Goal: Communication & Community: Answer question/provide support

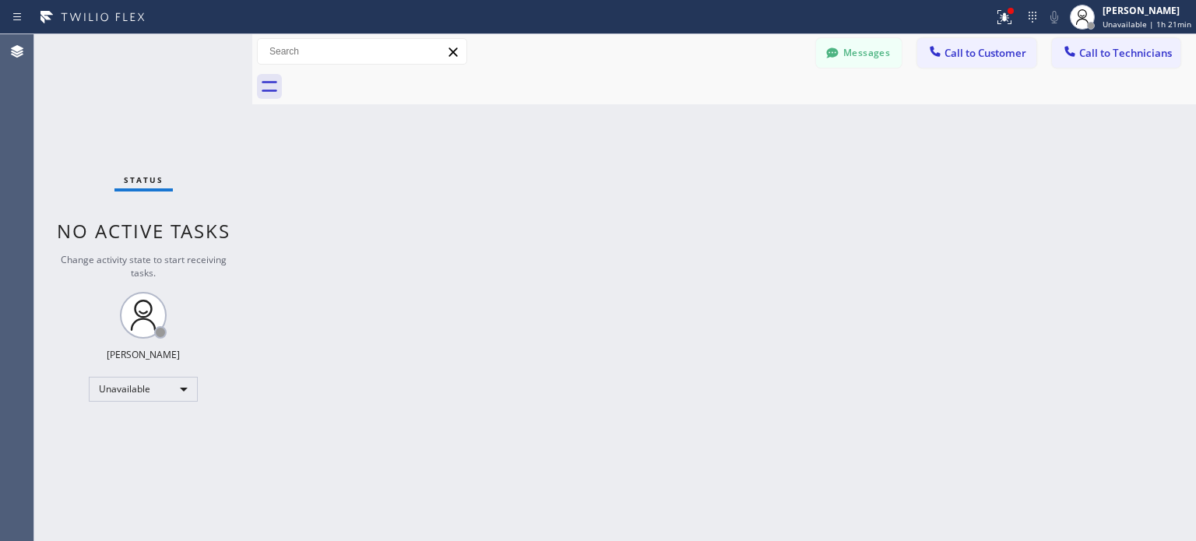
click at [162, 388] on div "Unavailable" at bounding box center [143, 389] width 109 height 25
click at [136, 432] on li "Available" at bounding box center [143, 429] width 106 height 19
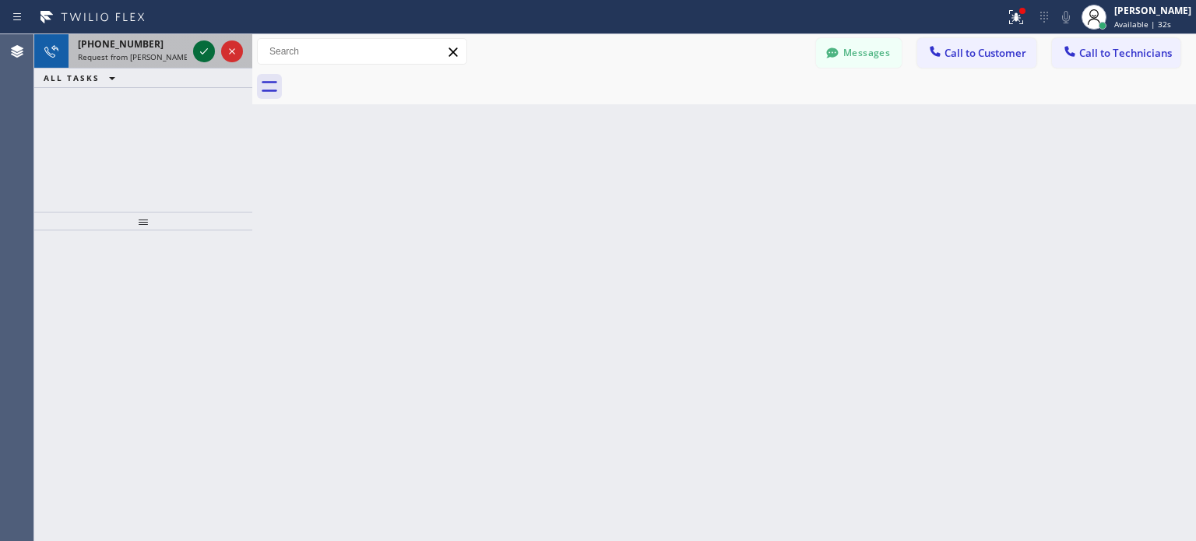
click at [209, 48] on icon at bounding box center [204, 51] width 19 height 19
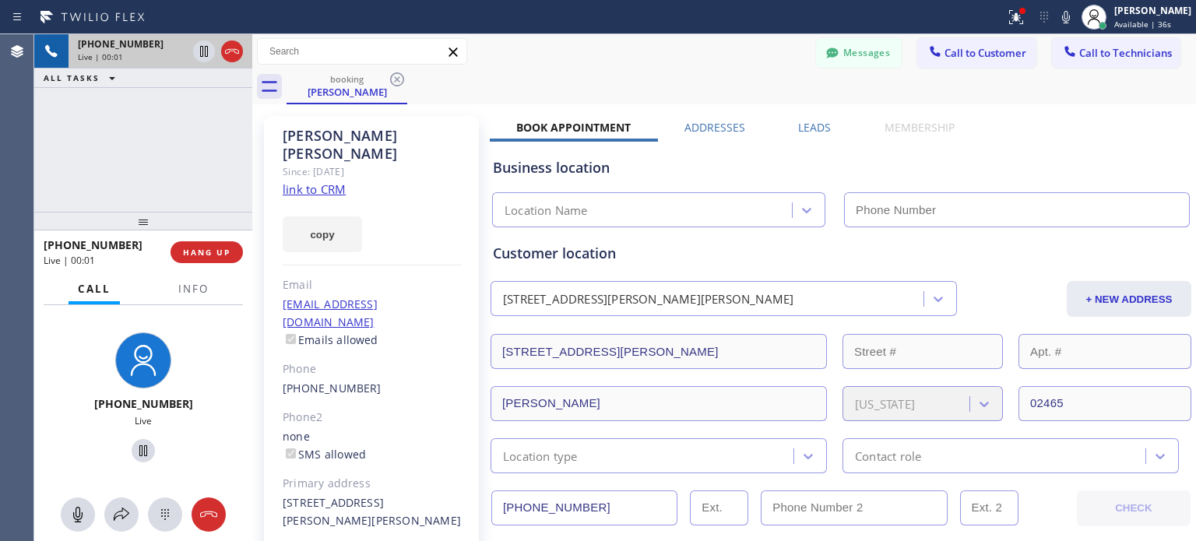
type input "[PHONE_NUMBER]"
click at [733, 85] on div "booking [PERSON_NAME]" at bounding box center [740, 86] width 909 height 35
click at [200, 242] on button "HANG UP" at bounding box center [206, 252] width 72 height 22
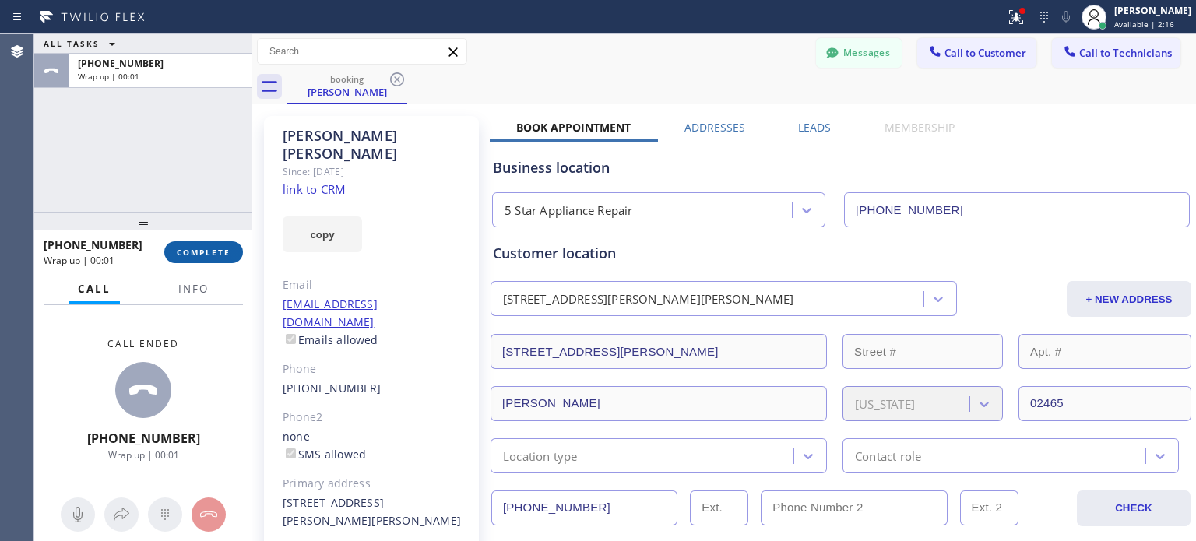
click at [200, 242] on button "COMPLETE" at bounding box center [203, 252] width 79 height 22
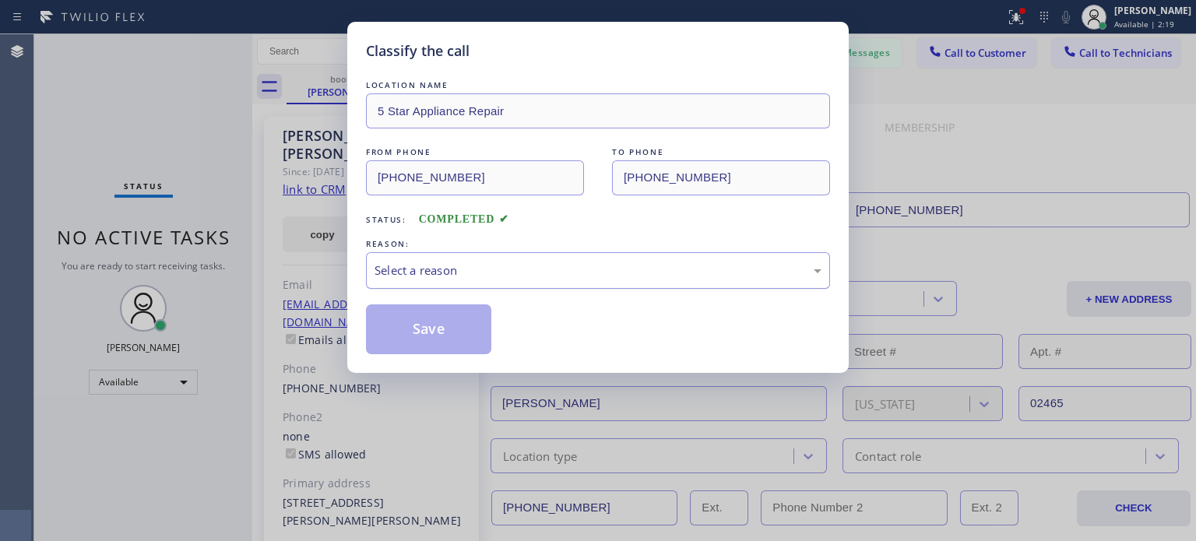
click at [410, 258] on div "Select a reason" at bounding box center [598, 270] width 464 height 37
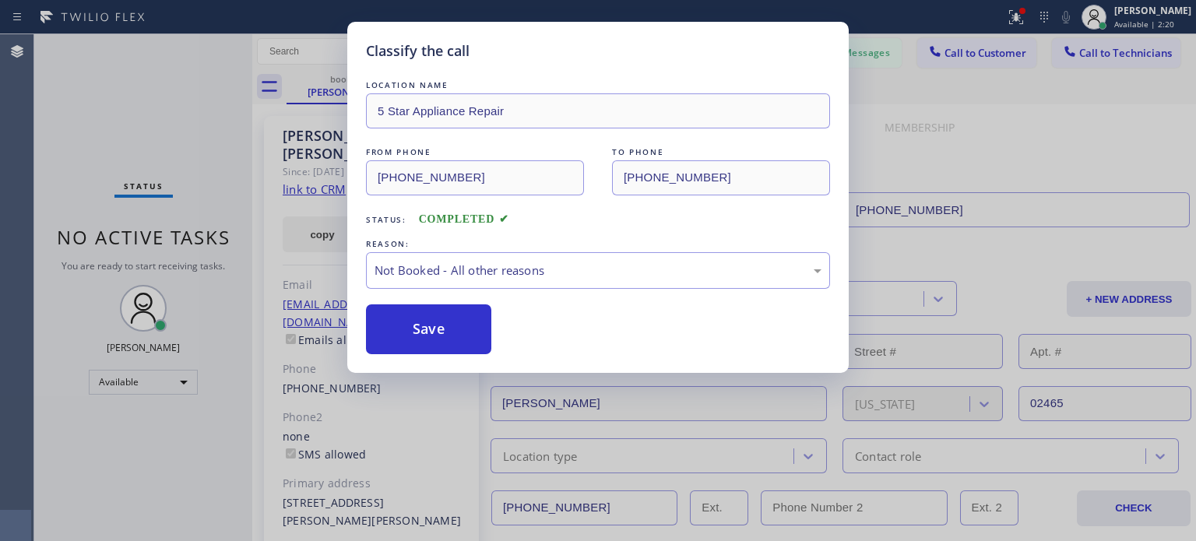
click at [404, 323] on button "Save" at bounding box center [428, 329] width 125 height 50
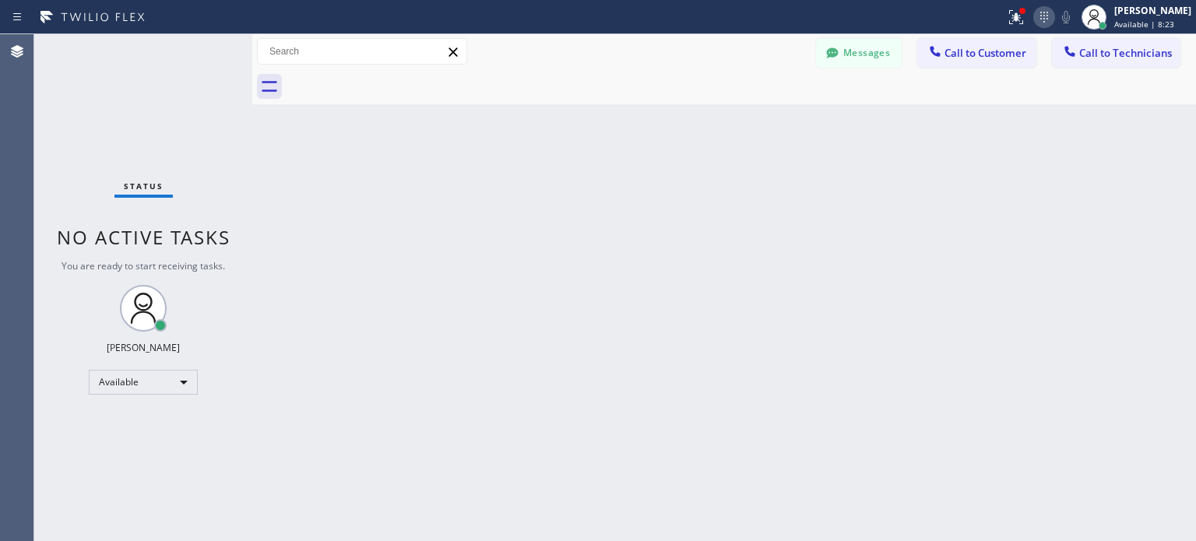
click at [1041, 16] on icon at bounding box center [1043, 17] width 19 height 19
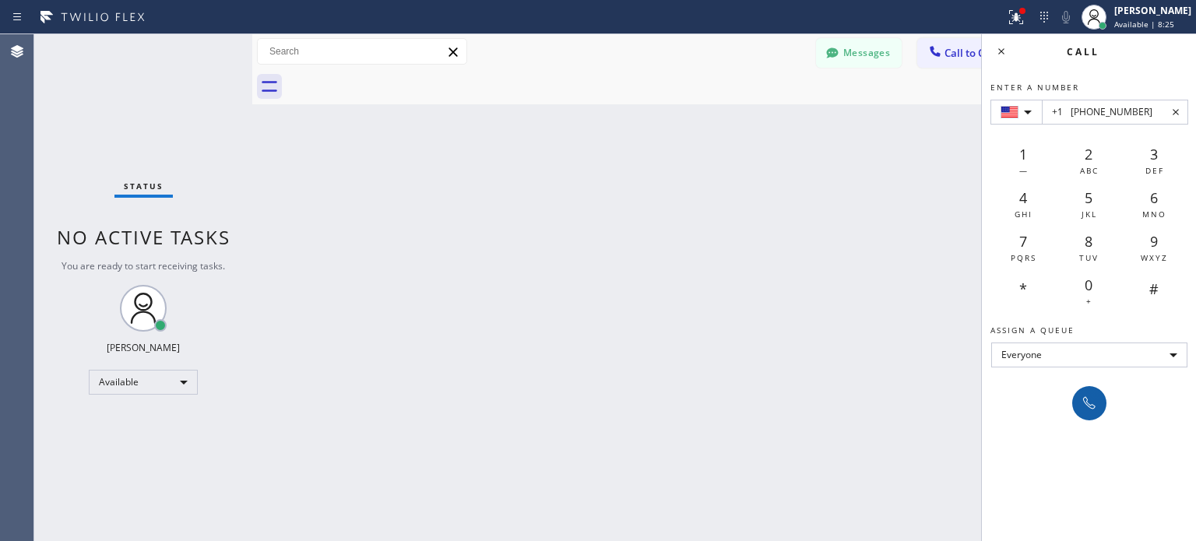
type input "+1 [PHONE_NUMBER]"
click at [1088, 409] on icon at bounding box center [1089, 403] width 19 height 19
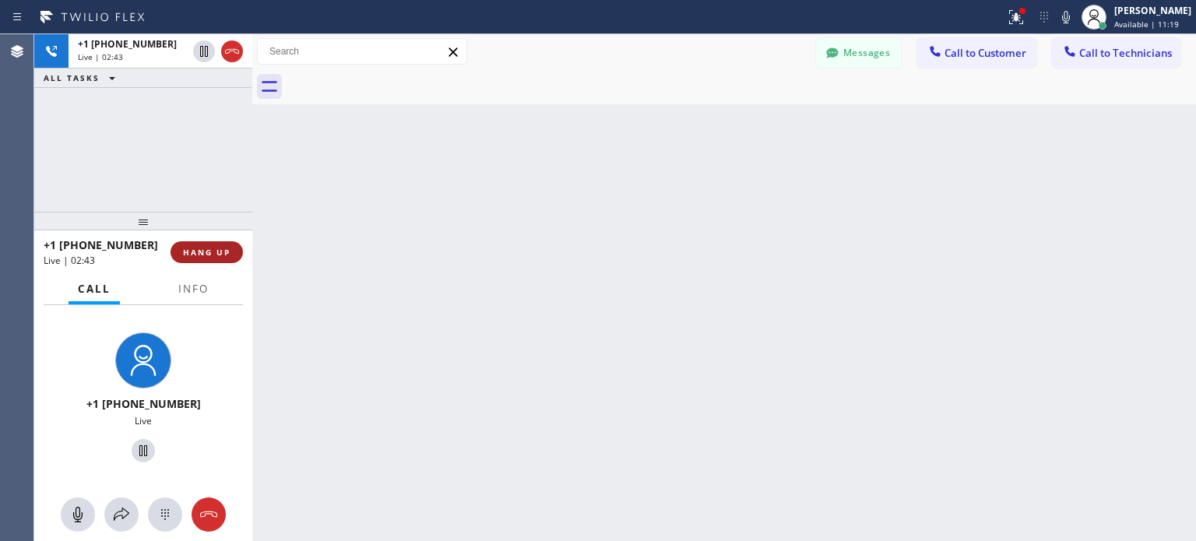
click at [228, 258] on button "HANG UP" at bounding box center [206, 252] width 72 height 22
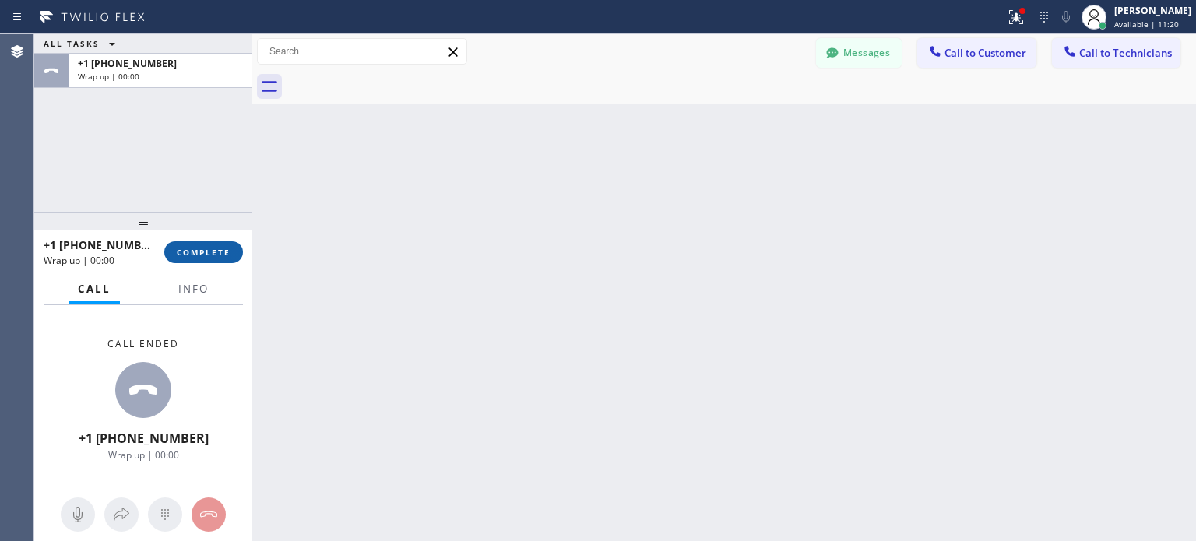
click at [211, 255] on span "COMPLETE" at bounding box center [204, 252] width 54 height 11
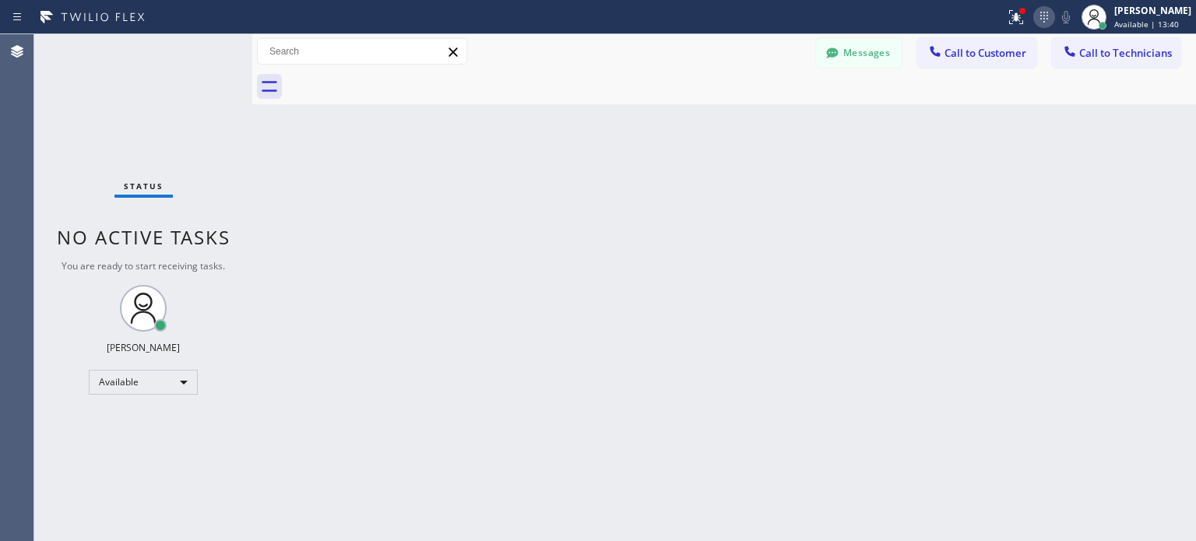
click at [1036, 17] on icon at bounding box center [1043, 17] width 19 height 19
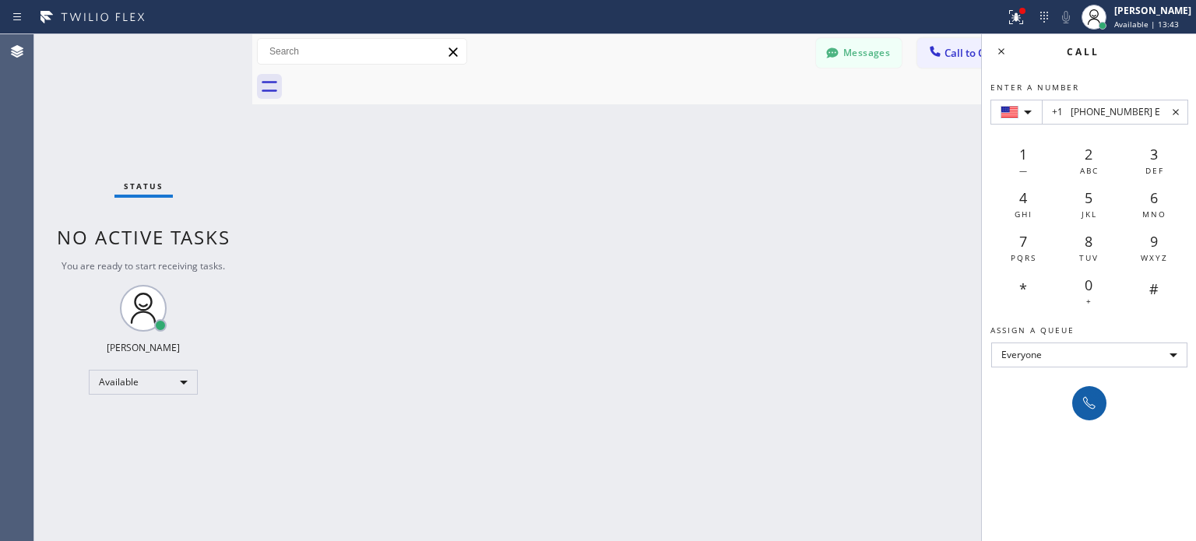
type input "+1 [PHONE_NUMBER] E"
click at [1101, 406] on button at bounding box center [1089, 403] width 34 height 34
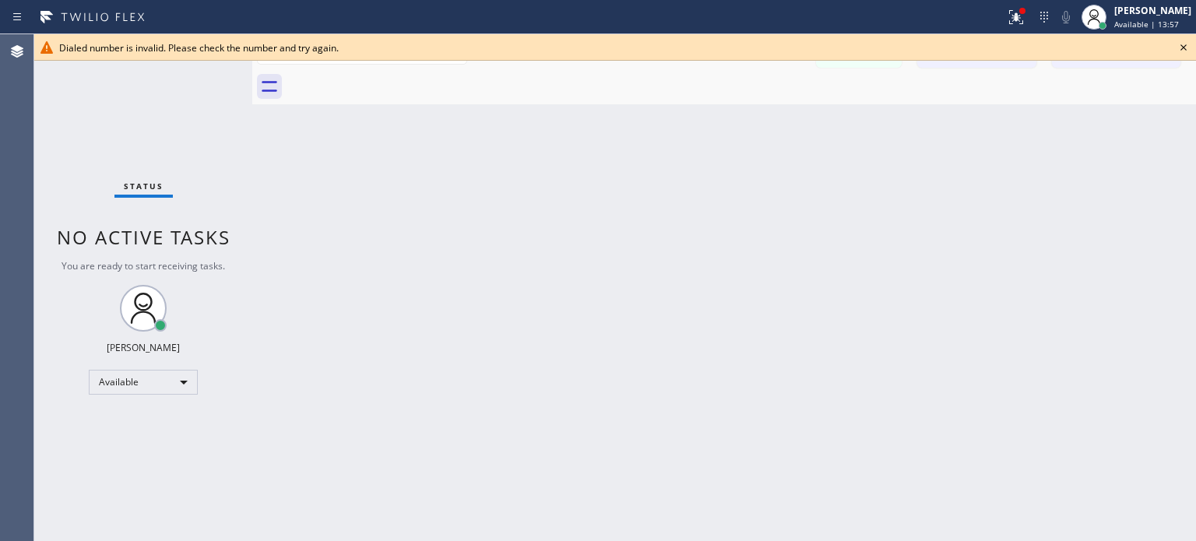
click at [1183, 43] on icon at bounding box center [1183, 47] width 19 height 19
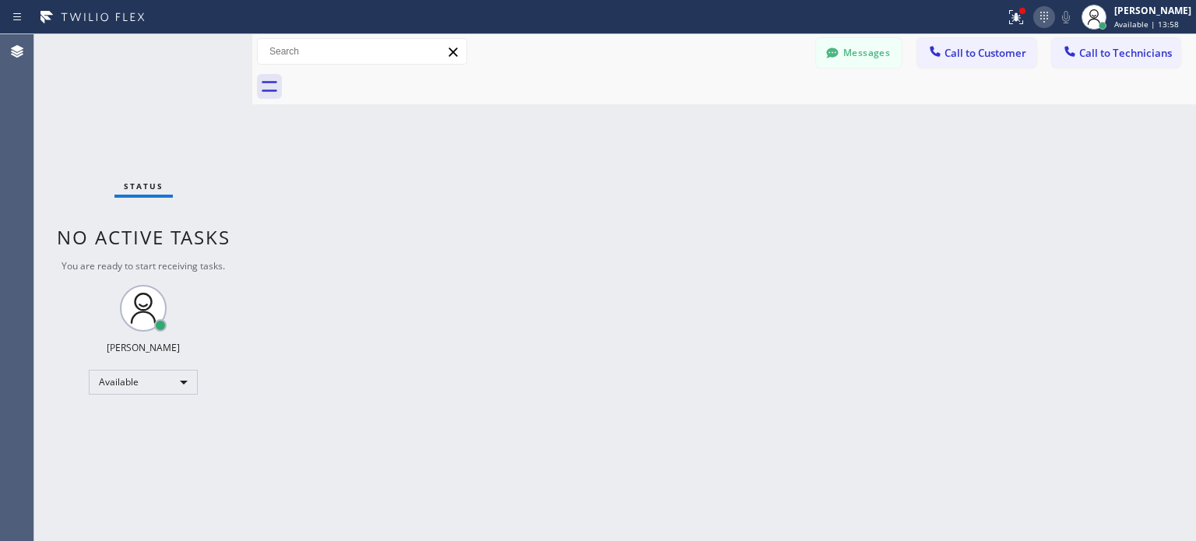
click at [1041, 12] on icon at bounding box center [1043, 17] width 19 height 19
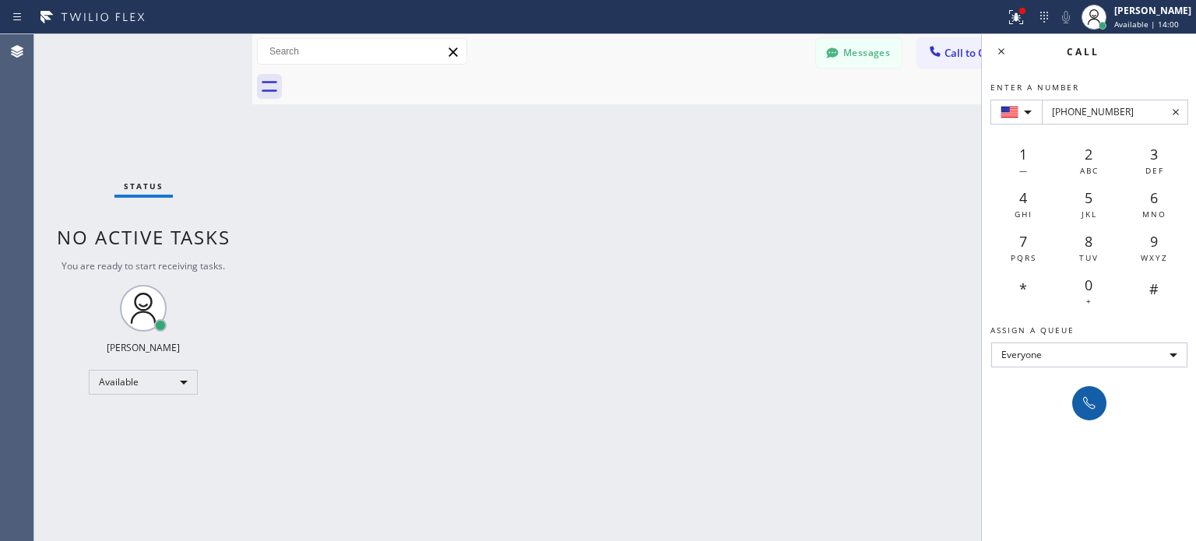
type input "[PHONE_NUMBER]"
click at [1081, 404] on icon at bounding box center [1089, 403] width 19 height 19
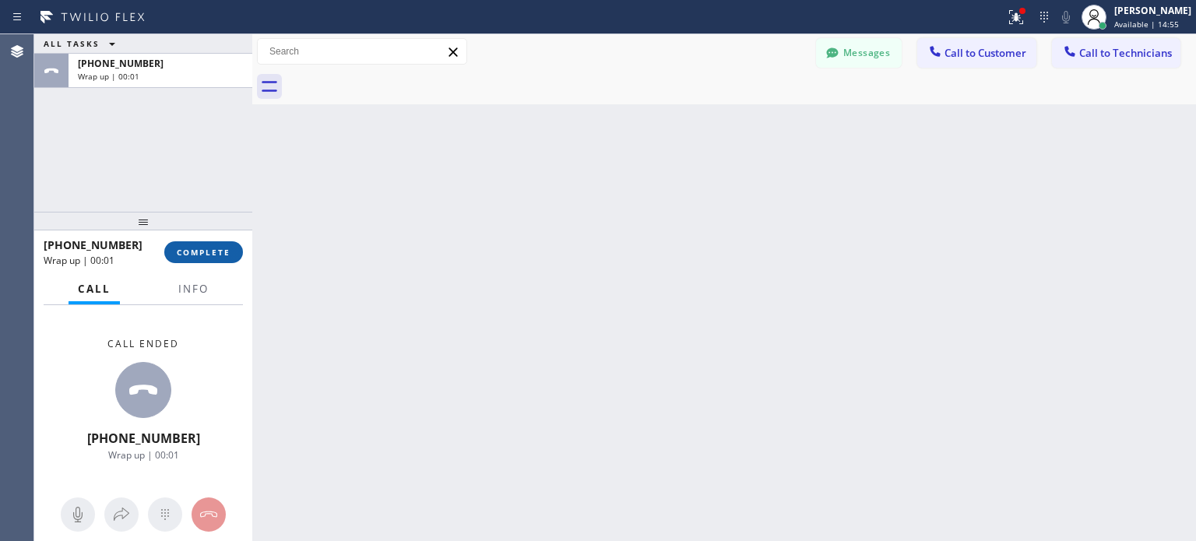
click at [210, 255] on span "COMPLETE" at bounding box center [204, 252] width 54 height 11
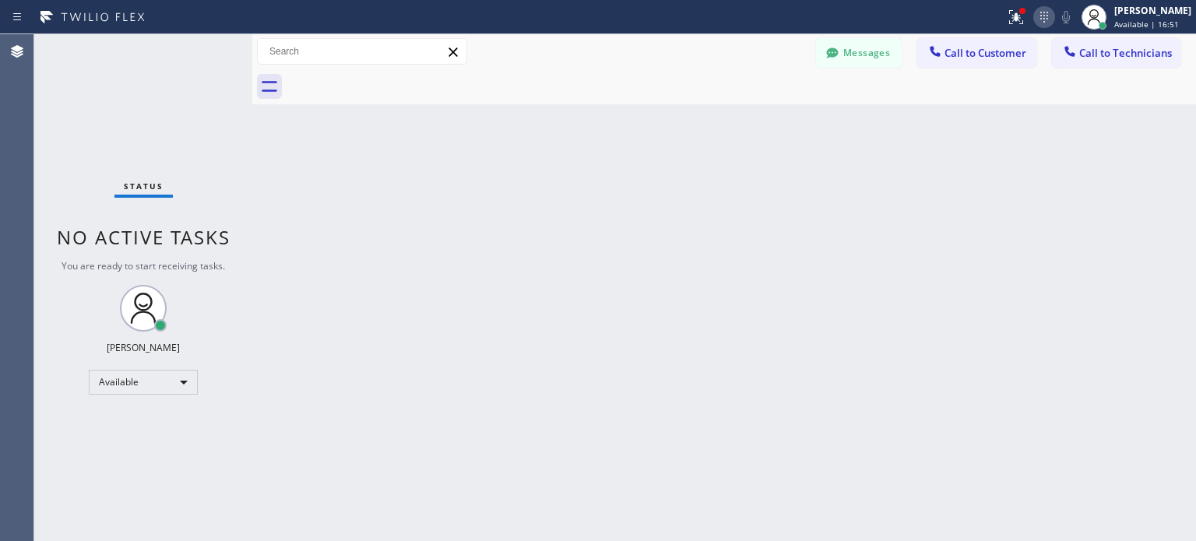
click at [1034, 19] on icon at bounding box center [1043, 17] width 19 height 19
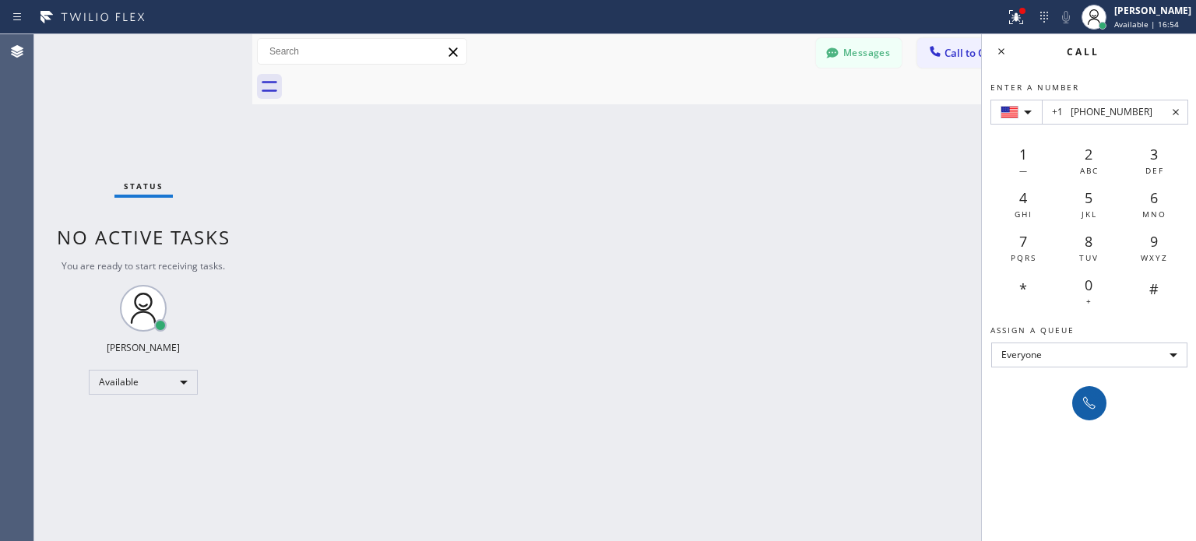
type input "+1 [PHONE_NUMBER]"
click at [1083, 399] on icon at bounding box center [1089, 403] width 19 height 19
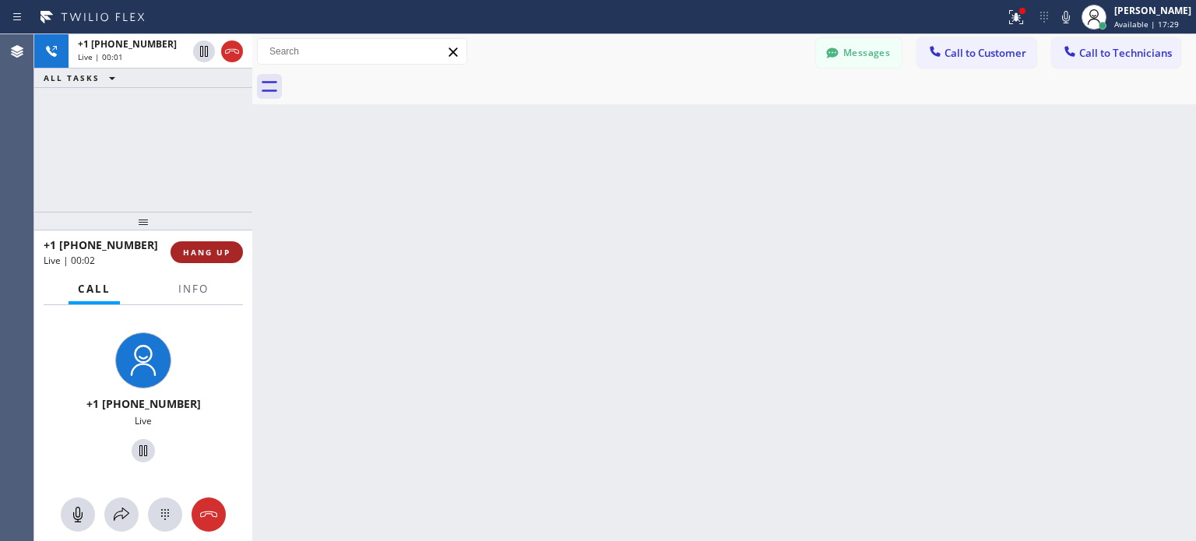
click at [198, 248] on span "HANG UP" at bounding box center [206, 252] width 47 height 11
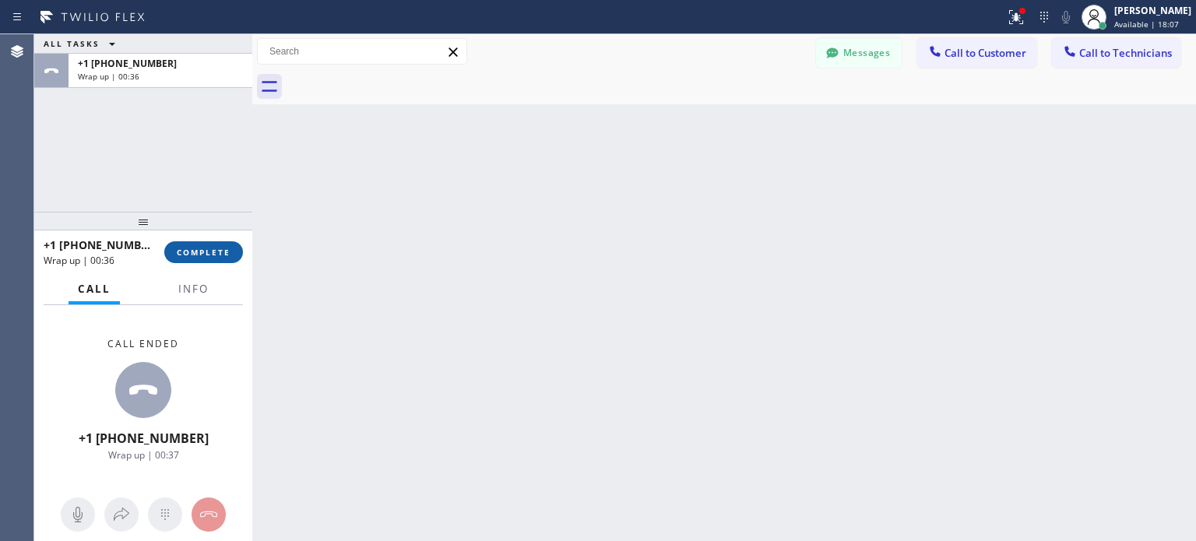
click at [188, 259] on button "COMPLETE" at bounding box center [203, 252] width 79 height 22
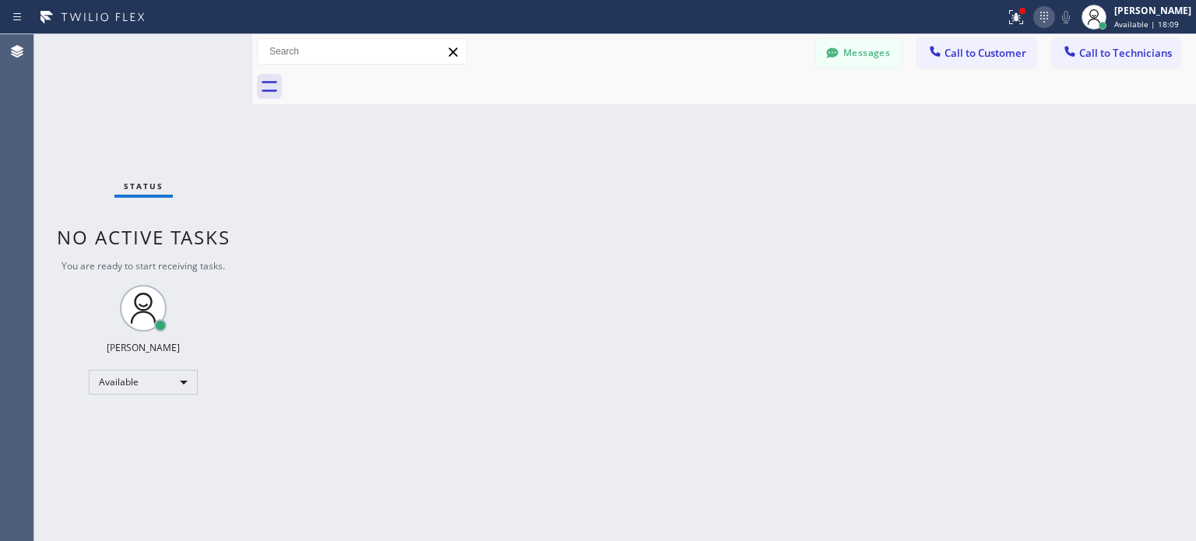
click at [1039, 21] on icon at bounding box center [1043, 17] width 19 height 19
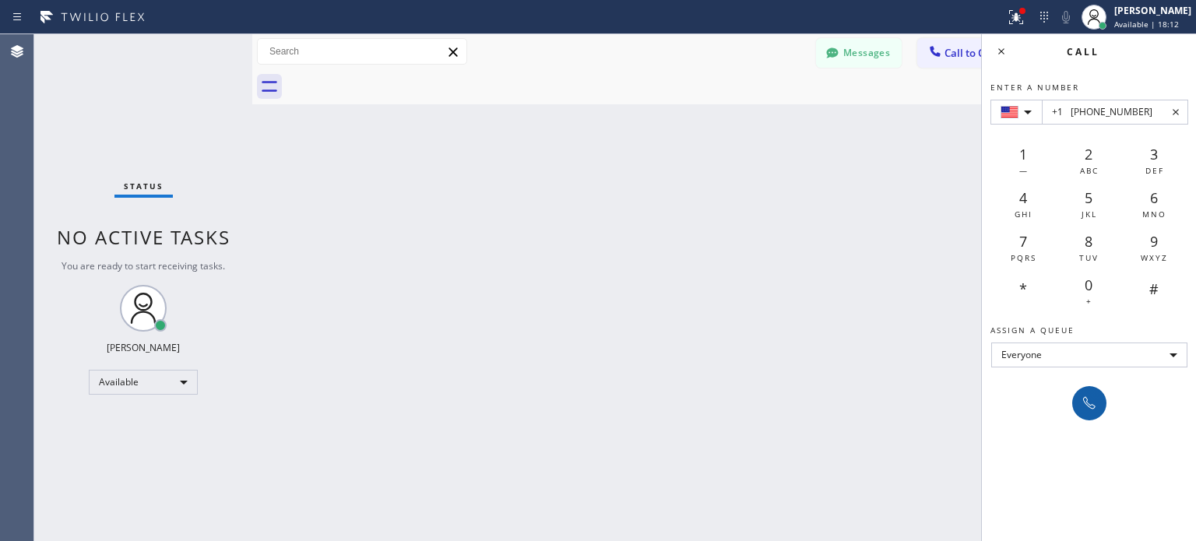
type input "+1 [PHONE_NUMBER]"
click at [1101, 403] on button at bounding box center [1089, 403] width 34 height 34
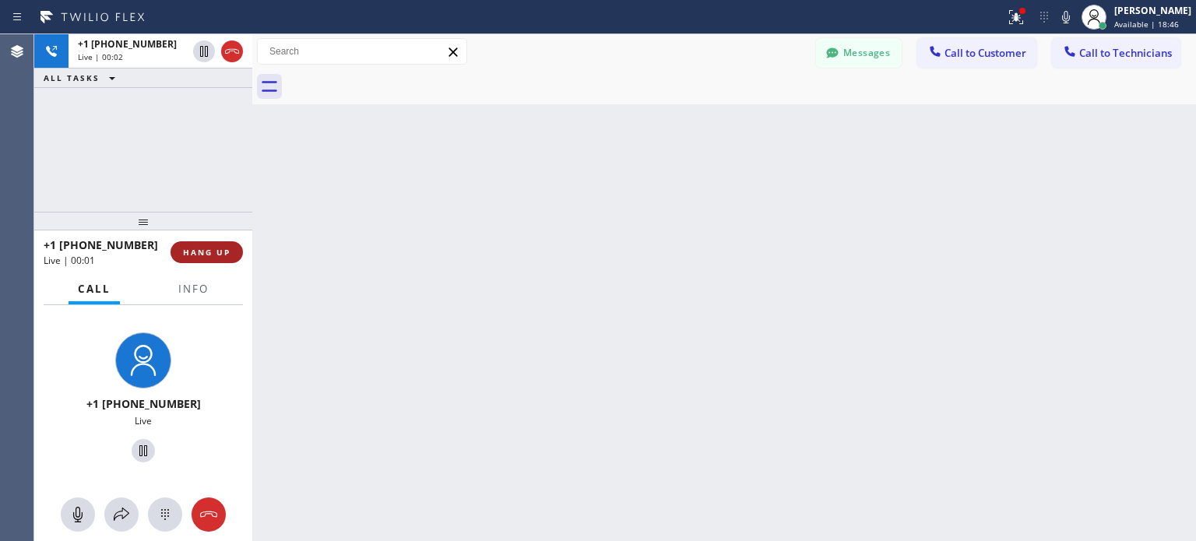
click at [196, 251] on span "HANG UP" at bounding box center [206, 252] width 47 height 11
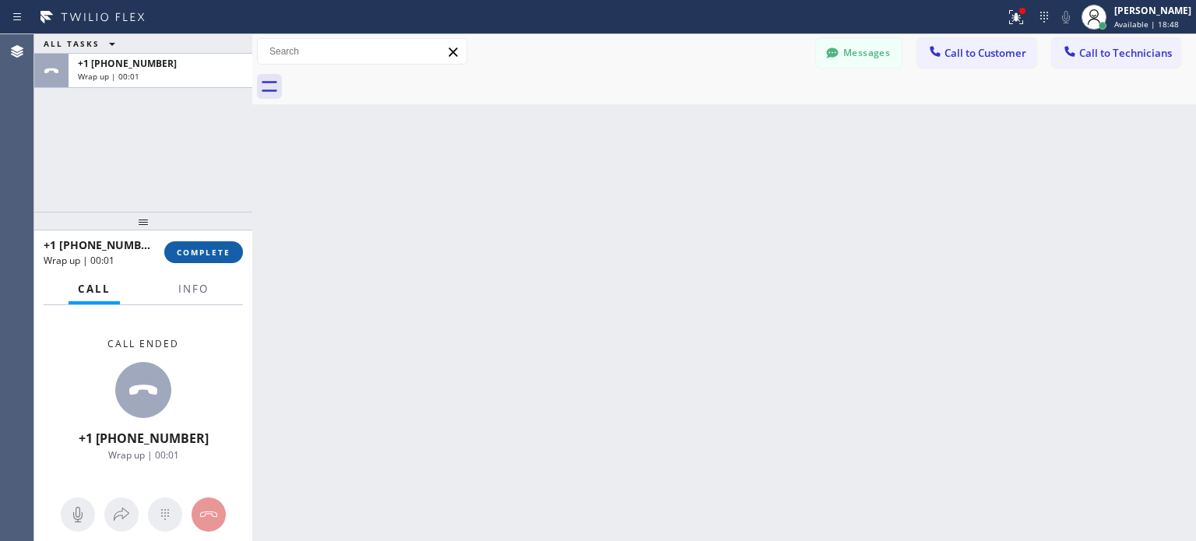
click at [212, 253] on span "COMPLETE" at bounding box center [204, 252] width 54 height 11
